Goal: Browse casually

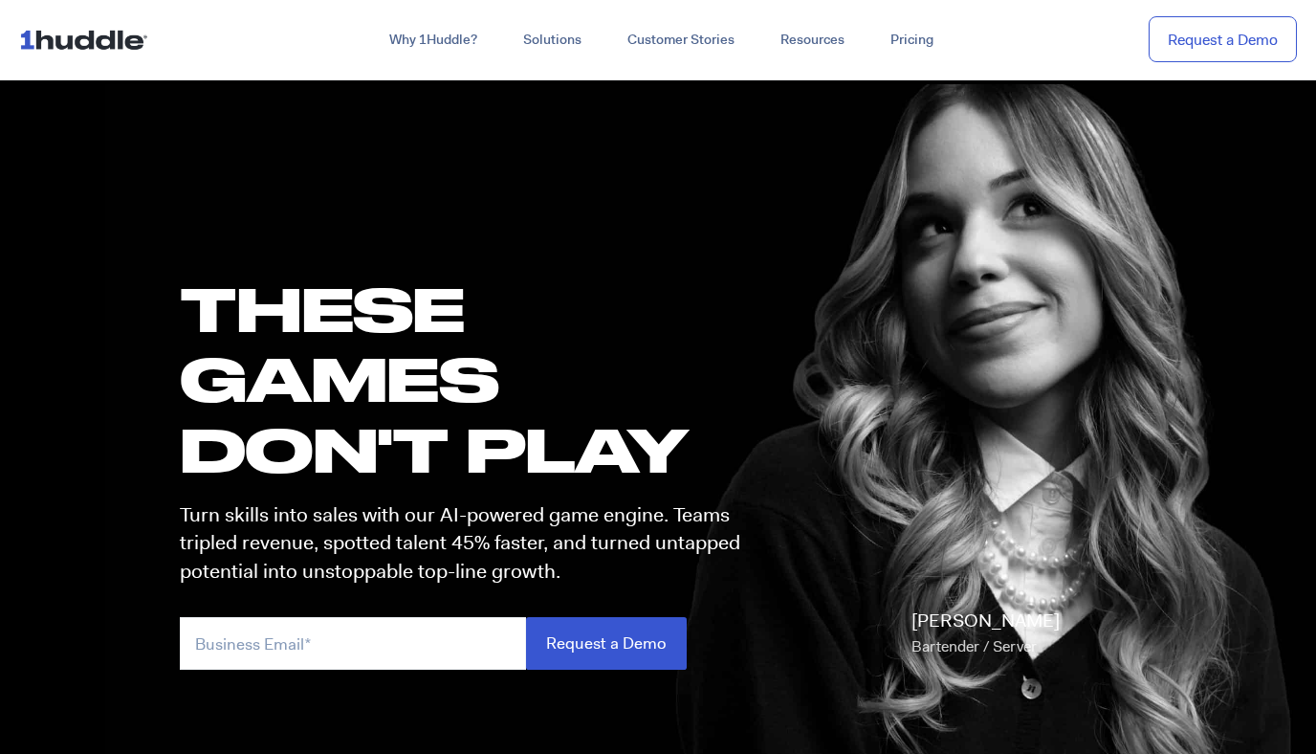
click at [78, 35] on img at bounding box center [87, 39] width 137 height 36
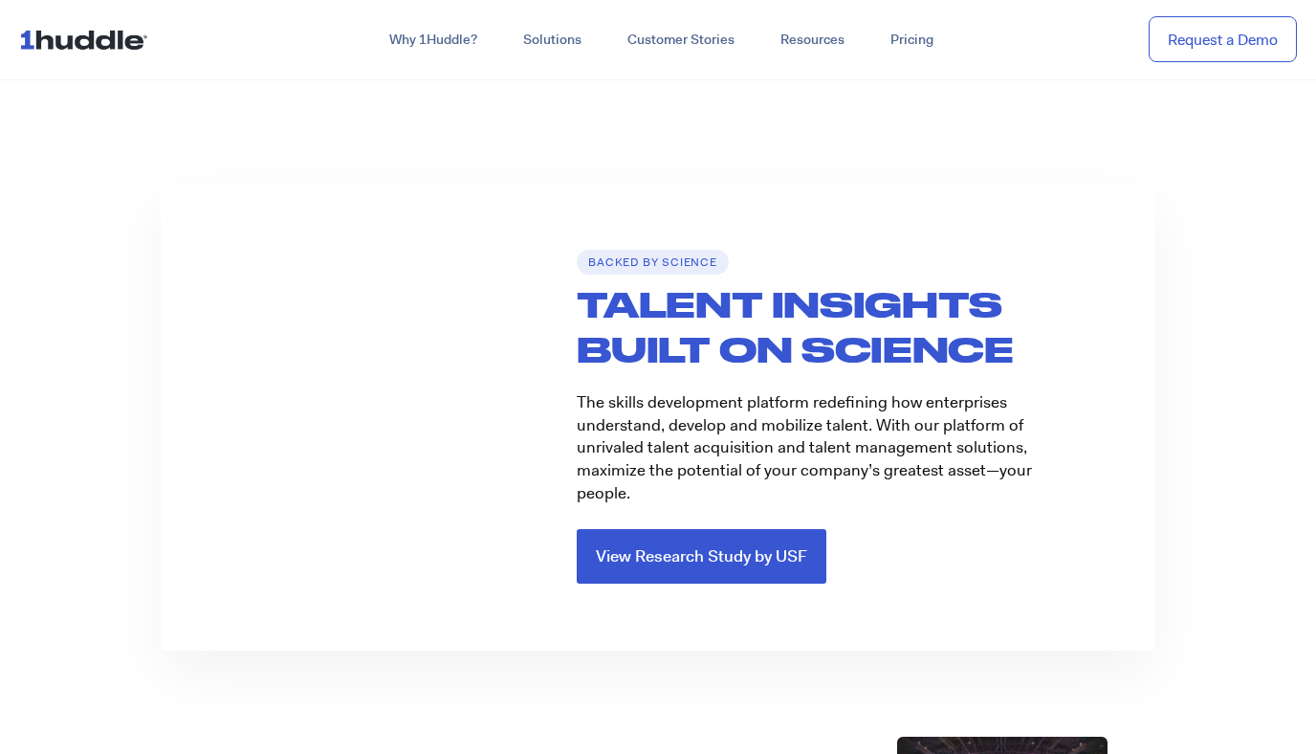
scroll to position [1927, 0]
